Goal: Transaction & Acquisition: Subscribe to service/newsletter

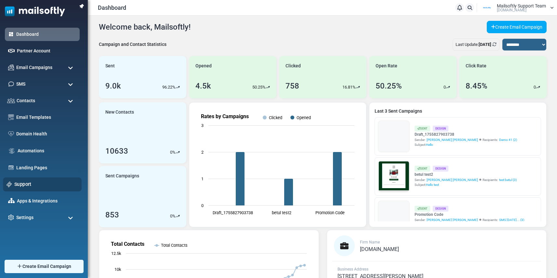
click at [26, 187] on link "Support" at bounding box center [46, 184] width 64 height 7
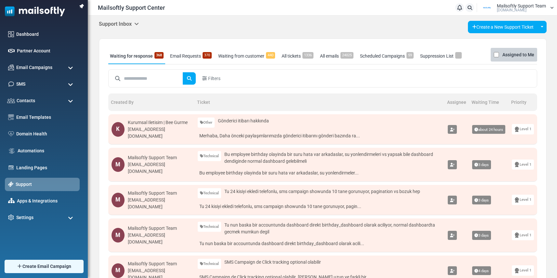
click at [139, 23] on icon at bounding box center [136, 23] width 5 height 5
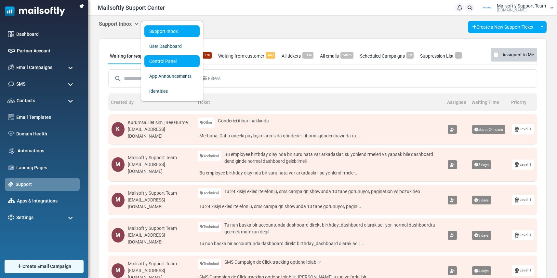
click at [148, 57] on link "Control Panel" at bounding box center [171, 61] width 55 height 12
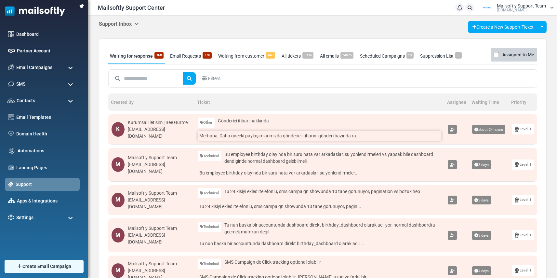
click at [269, 136] on link "Merhaba, Daha önceki paylaşımlarımızda gönderici itibarını gönderi bazında ra..." at bounding box center [320, 136] width 244 height 10
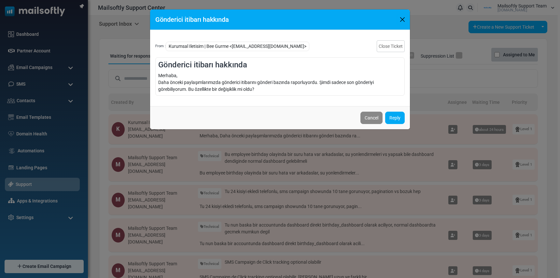
click at [404, 21] on button "Close" at bounding box center [402, 20] width 10 height 10
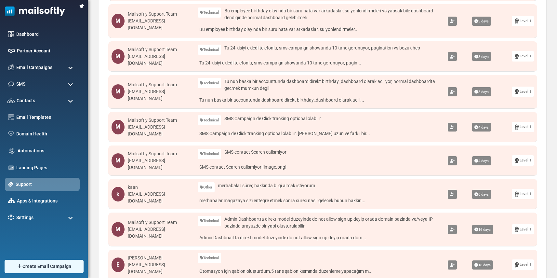
scroll to position [236, 0]
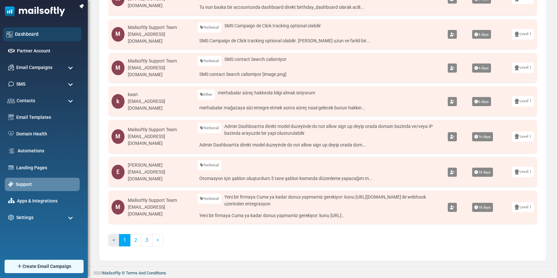
click at [36, 34] on link "Dashboard" at bounding box center [46, 34] width 63 height 7
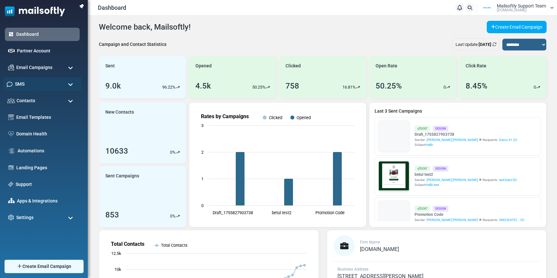
click at [23, 87] on span "SMS" at bounding box center [19, 83] width 9 height 7
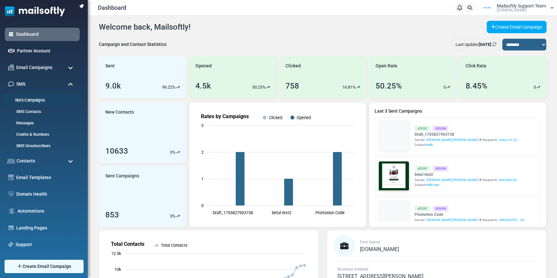
click at [24, 103] on li "SMS Campaigns" at bounding box center [42, 100] width 79 height 12
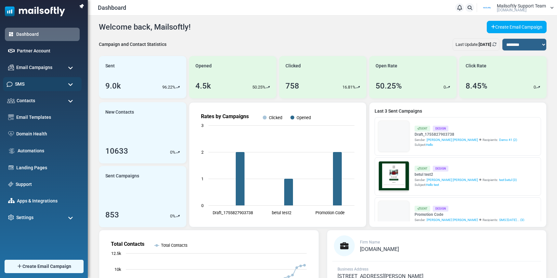
click at [25, 88] on div "SMS" at bounding box center [42, 84] width 79 height 14
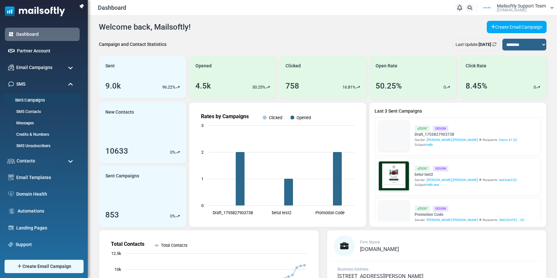
click at [24, 100] on link "SMS Campaigns" at bounding box center [41, 100] width 77 height 6
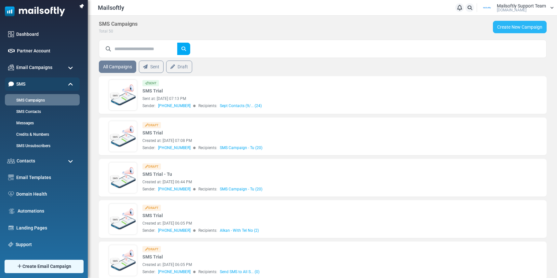
click at [519, 27] on link "Create New Campaign" at bounding box center [520, 27] width 54 height 12
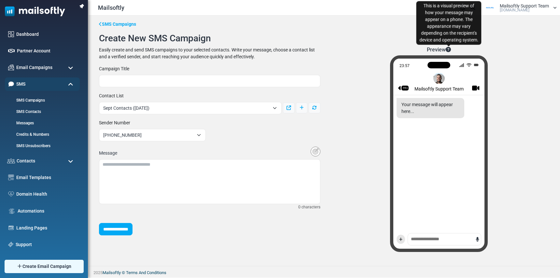
click at [448, 48] on icon "This is a visual preview of how your message may appear on a phone. The appeara…" at bounding box center [447, 49] width 5 height 5
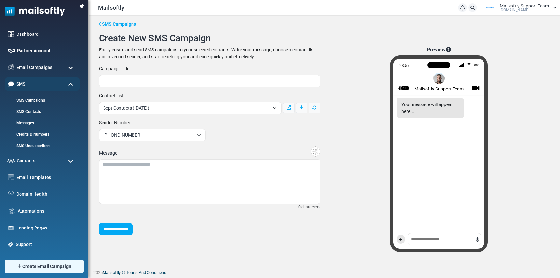
click at [449, 49] on icon "This is a visual preview of how your message may appear on a phone. The appeara…" at bounding box center [447, 49] width 5 height 5
click at [422, 240] on div "23:57 99+ Mailsoftly Support Team Your message will appear here... +" at bounding box center [439, 153] width 98 height 197
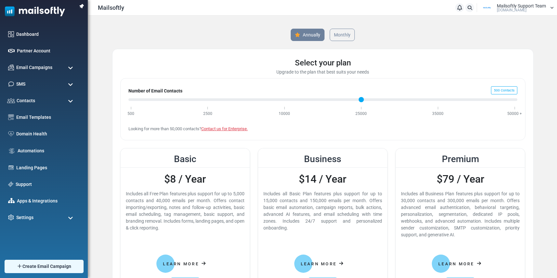
drag, startPoint x: 134, startPoint y: 100, endPoint x: 164, endPoint y: 100, distance: 30.3
click at [164, 100] on input "Number of Email Contacts" at bounding box center [323, 100] width 389 height 8
click at [208, 100] on input "Number of Email Contacts" at bounding box center [323, 100] width 389 height 8
click at [289, 100] on input "Number of Email Contacts" at bounding box center [323, 100] width 389 height 8
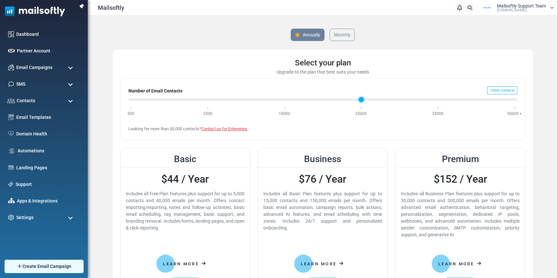
click at [361, 101] on input "Number of Email Contacts" at bounding box center [323, 100] width 389 height 8
click at [435, 102] on input "Number of Email Contacts" at bounding box center [323, 100] width 389 height 8
click at [512, 100] on input "Number of Email Contacts" at bounding box center [323, 100] width 389 height 8
click at [235, 99] on input "Number of Email Contacts" at bounding box center [323, 100] width 389 height 8
click at [279, 99] on input "Number of Email Contacts" at bounding box center [323, 100] width 389 height 8
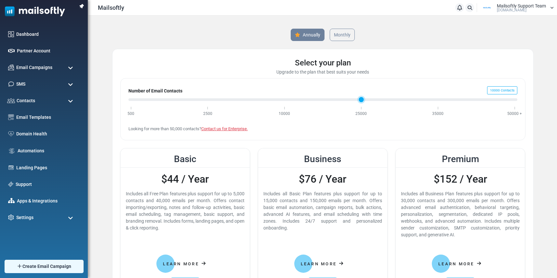
click at [356, 99] on input "Number of Email Contacts" at bounding box center [323, 100] width 389 height 8
click at [295, 100] on input "Number of Email Contacts" at bounding box center [323, 100] width 389 height 8
drag, startPoint x: 285, startPoint y: 100, endPoint x: 337, endPoint y: 101, distance: 51.7
click at [337, 101] on input "Number of Email Contacts" at bounding box center [323, 100] width 389 height 8
click at [435, 100] on input "Number of Email Contacts" at bounding box center [323, 100] width 389 height 8
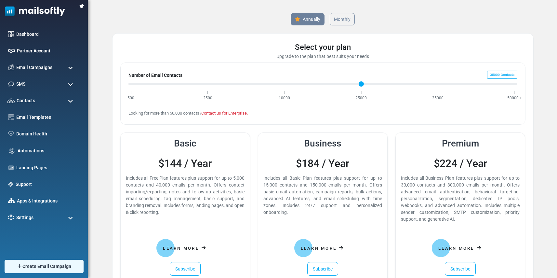
scroll to position [16, 0]
drag, startPoint x: 125, startPoint y: 112, endPoint x: 203, endPoint y: 113, distance: 78.1
click at [203, 113] on div "Number of Email Contacts 35000 Contacts 500 2500 10000 25000 35000 50000 + Look…" at bounding box center [322, 93] width 405 height 62
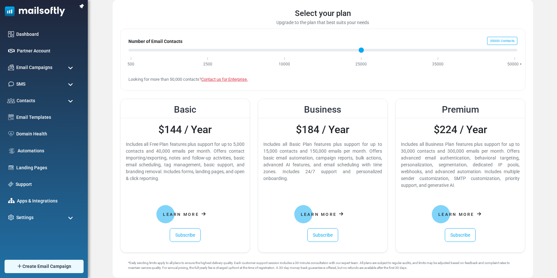
scroll to position [48, 0]
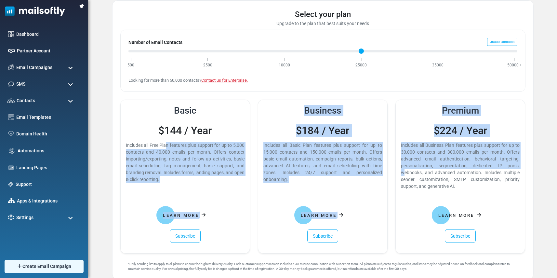
drag, startPoint x: 124, startPoint y: 143, endPoint x: 472, endPoint y: 164, distance: 348.5
click at [472, 164] on div "Basic $144 / Year Includes all Free Plan features plus support for up to 5,000 …" at bounding box center [322, 181] width 413 height 162
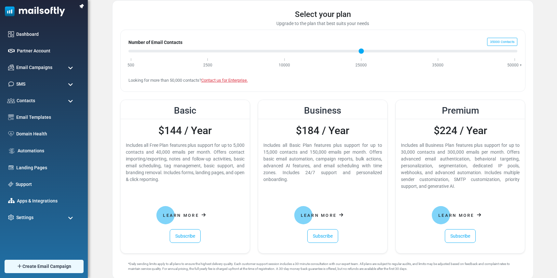
click at [471, 186] on div "Includes all Business Plan features plus support for up to 30,000 contacts and …" at bounding box center [460, 166] width 119 height 48
click at [144, 49] on input "Number of Email Contacts" at bounding box center [323, 51] width 389 height 8
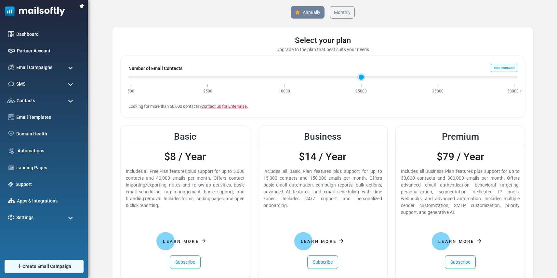
scroll to position [0, 0]
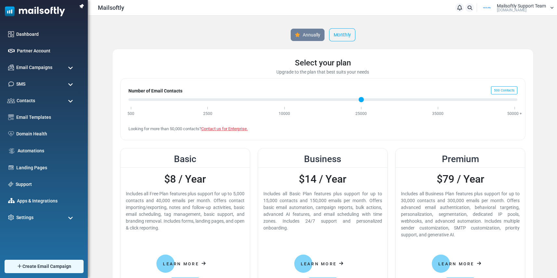
click at [344, 35] on link "Monthly" at bounding box center [342, 34] width 26 height 13
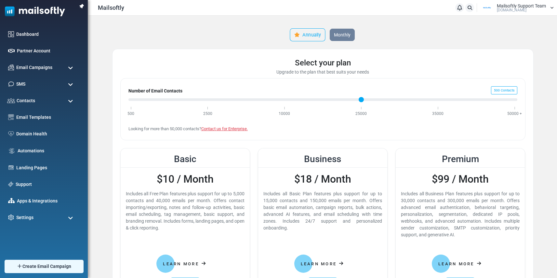
click at [313, 34] on link "Annually" at bounding box center [307, 34] width 35 height 13
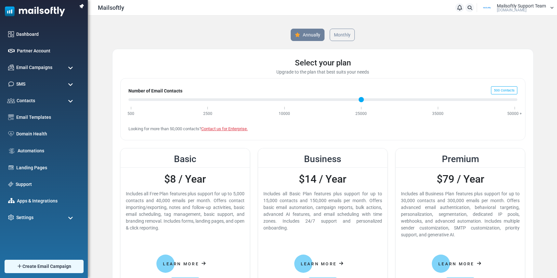
click at [195, 98] on input "Number of Email Contacts" at bounding box center [323, 100] width 389 height 8
click at [270, 97] on input "Number of Email Contacts" at bounding box center [323, 100] width 389 height 8
click at [358, 102] on input "Number of Email Contacts" at bounding box center [323, 100] width 389 height 8
click at [444, 100] on input "Number of Email Contacts" at bounding box center [323, 100] width 389 height 8
type input "*"
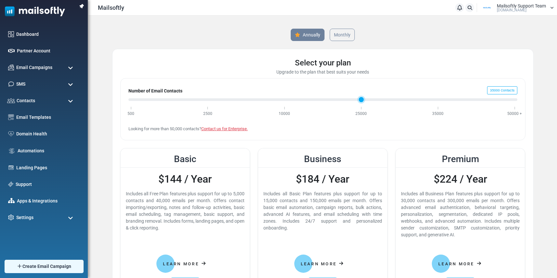
click at [506, 99] on input "Number of Email Contacts" at bounding box center [323, 100] width 389 height 8
